Goal: Find specific page/section

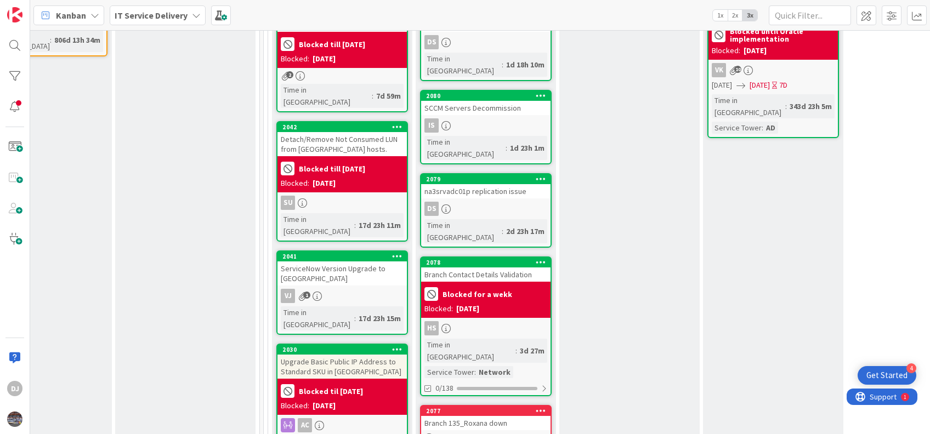
scroll to position [463, 498]
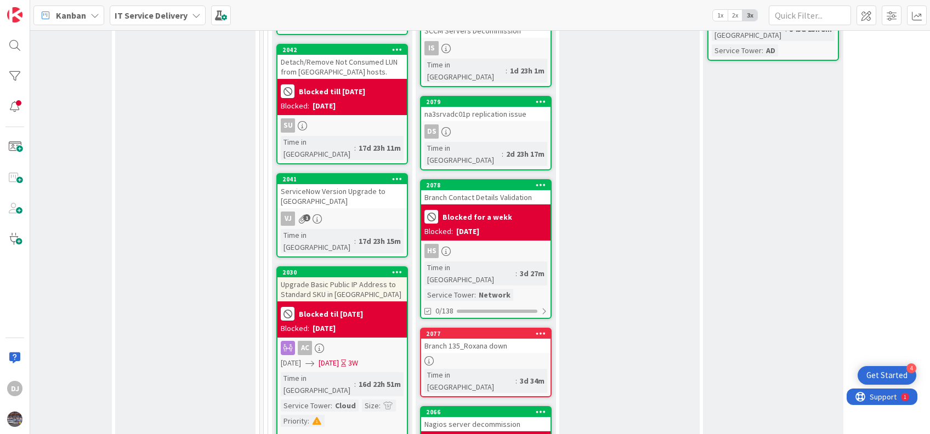
click at [504, 356] on div at bounding box center [485, 360] width 129 height 9
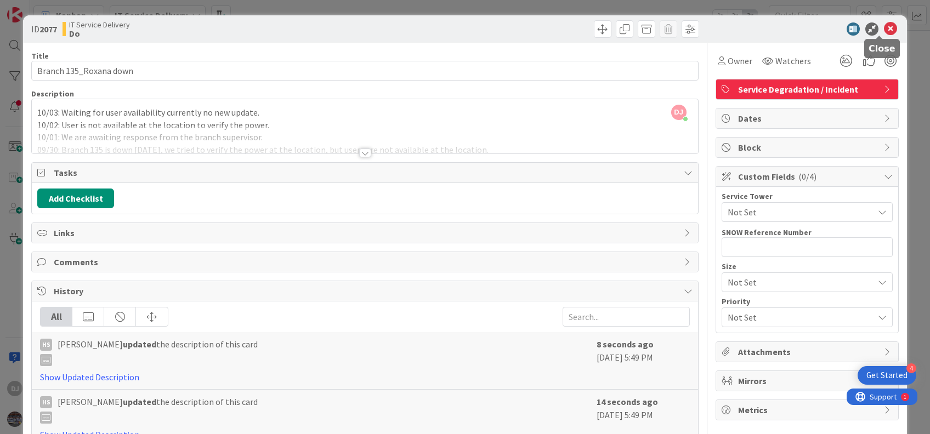
click at [884, 26] on icon at bounding box center [890, 28] width 13 height 13
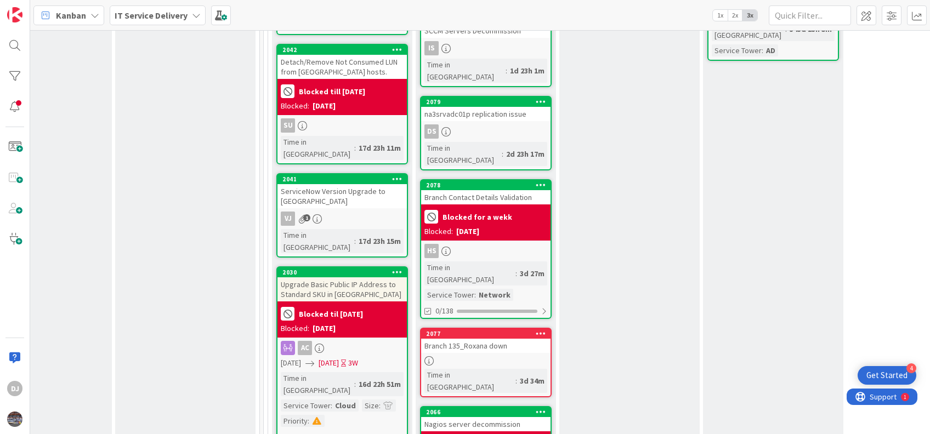
click at [491, 190] on div "Branch Contact Details Validation" at bounding box center [485, 197] width 129 height 14
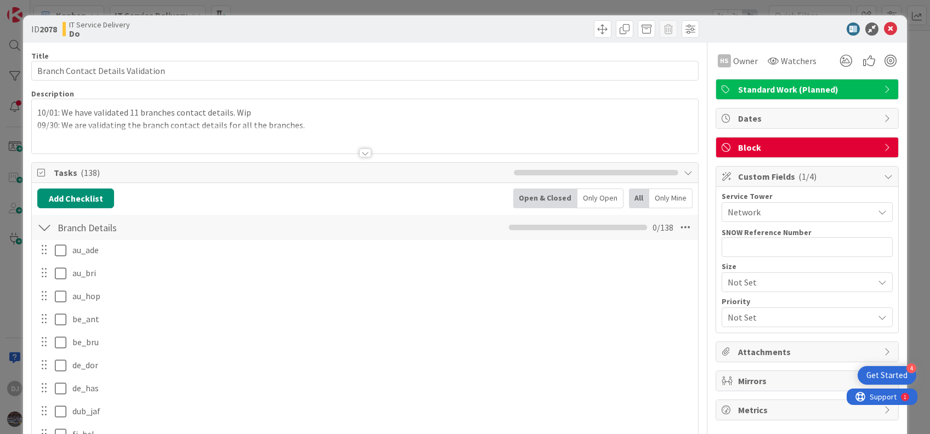
scroll to position [19, 0]
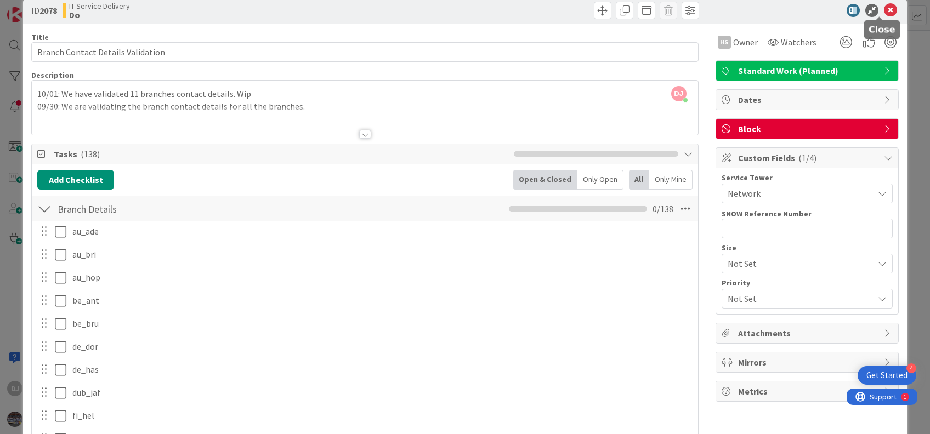
click at [884, 9] on icon at bounding box center [890, 10] width 13 height 13
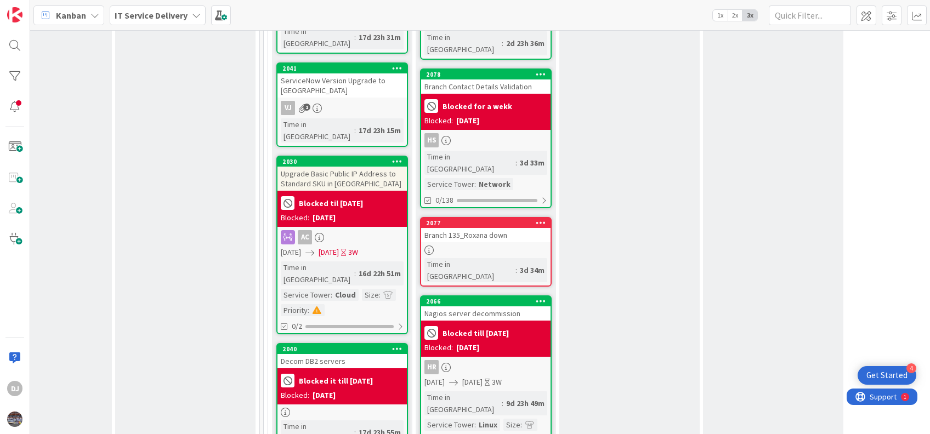
scroll to position [574, 498]
